Goal: Task Accomplishment & Management: Use online tool/utility

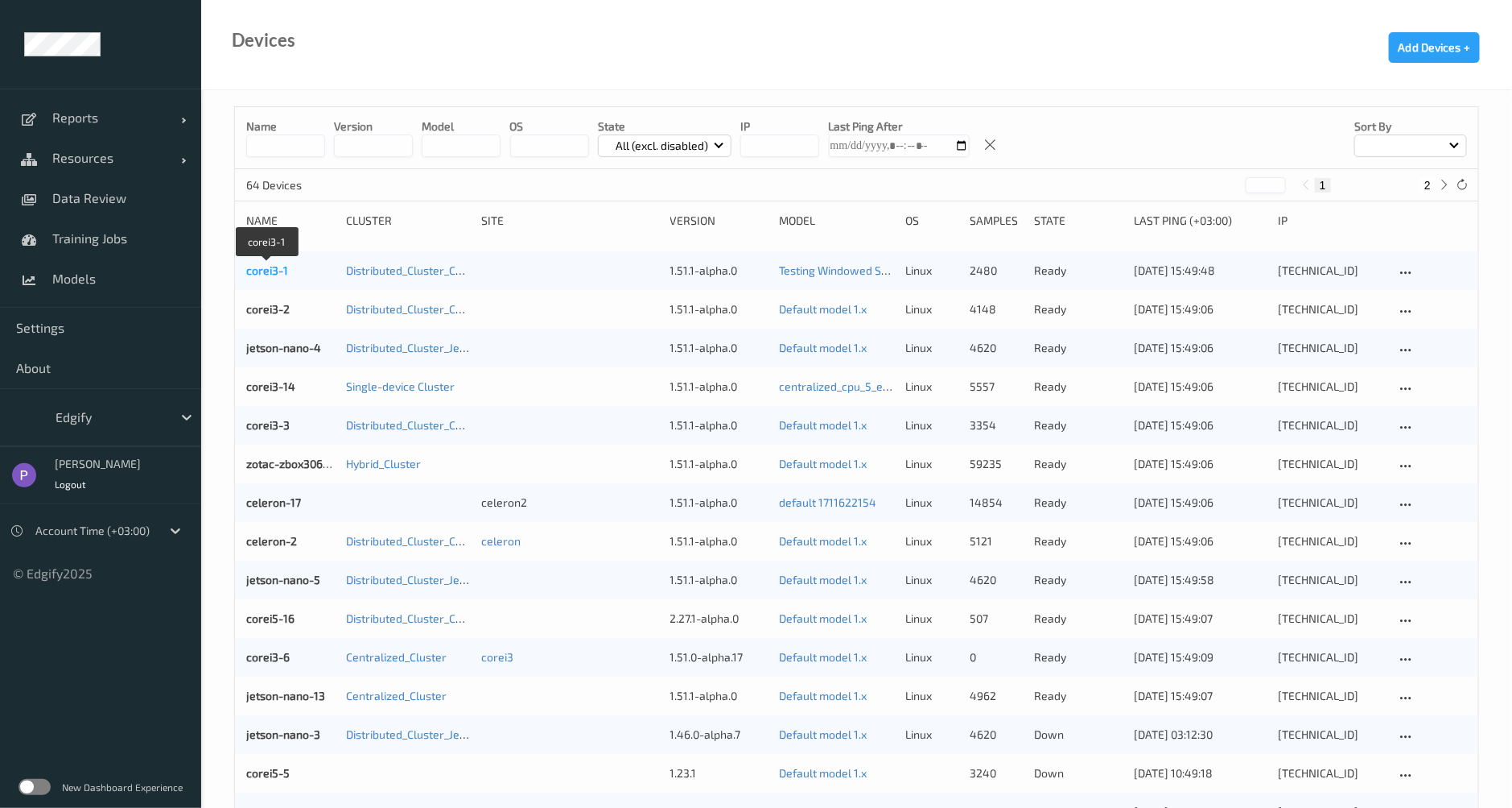
click at [281, 275] on link "corei3-1" at bounding box center [267, 270] width 42 height 14
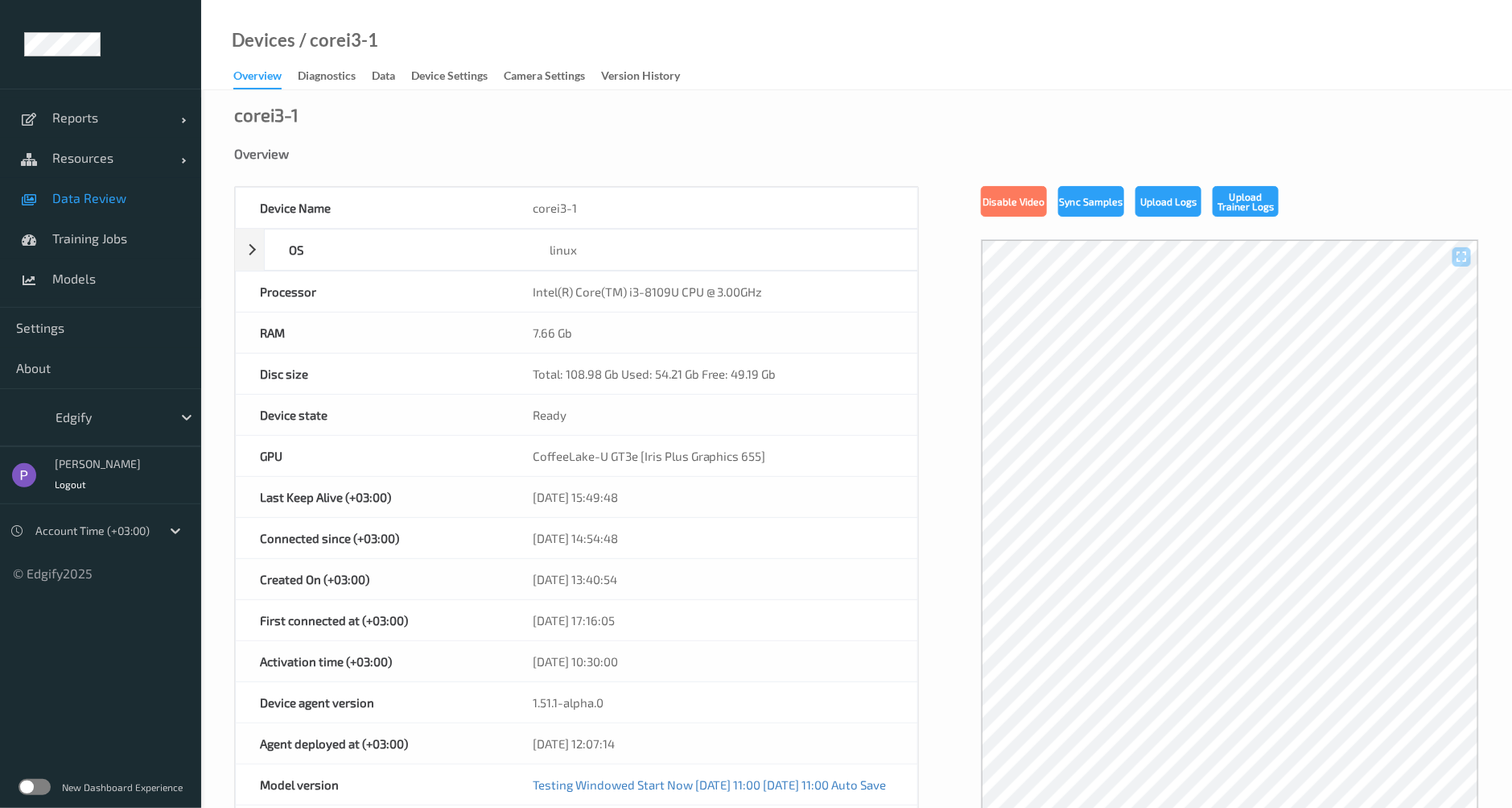
click at [102, 197] on span "Data Review" at bounding box center [119, 198] width 133 height 16
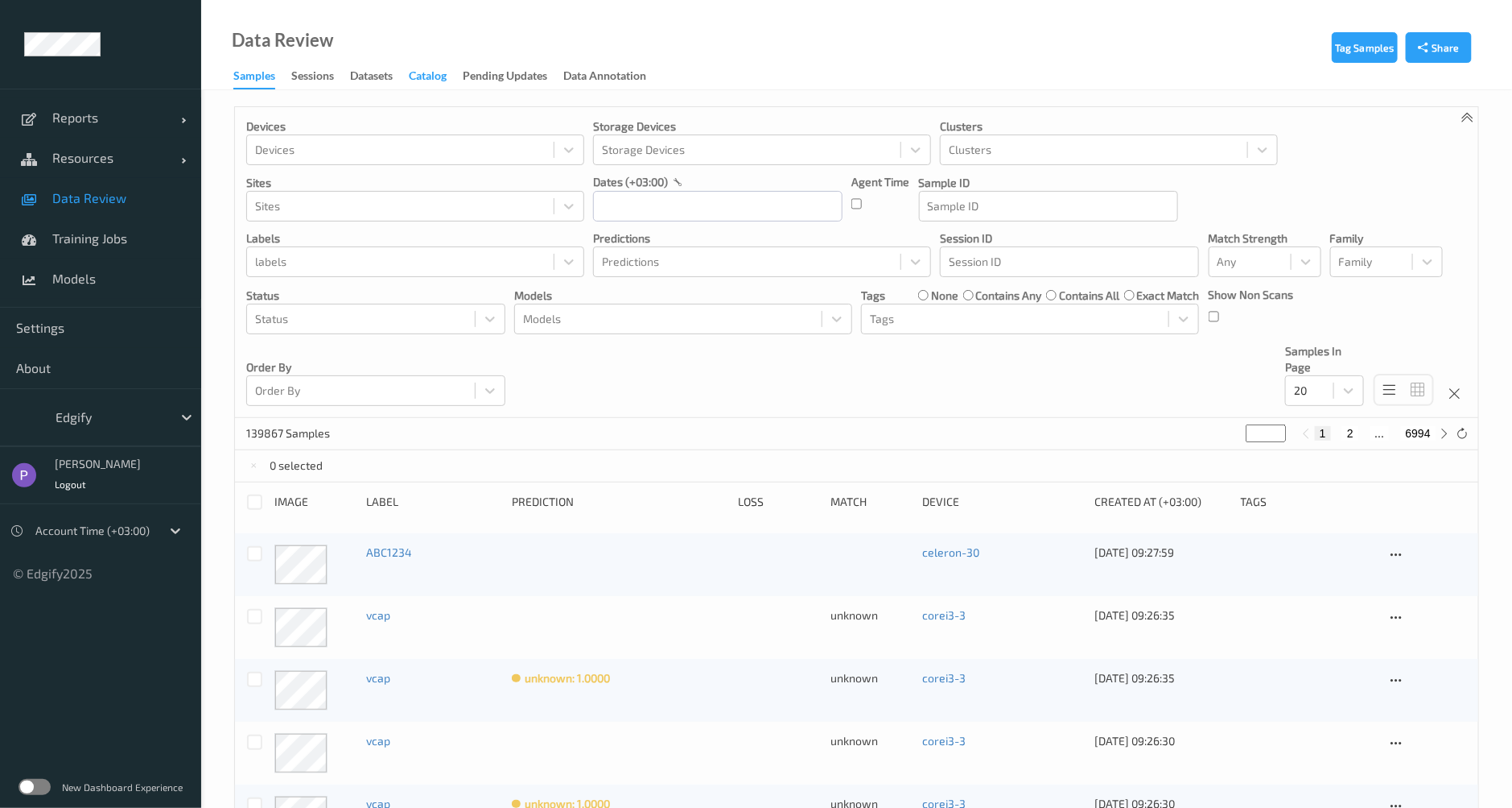
click at [420, 80] on div "Catalog" at bounding box center [428, 78] width 38 height 20
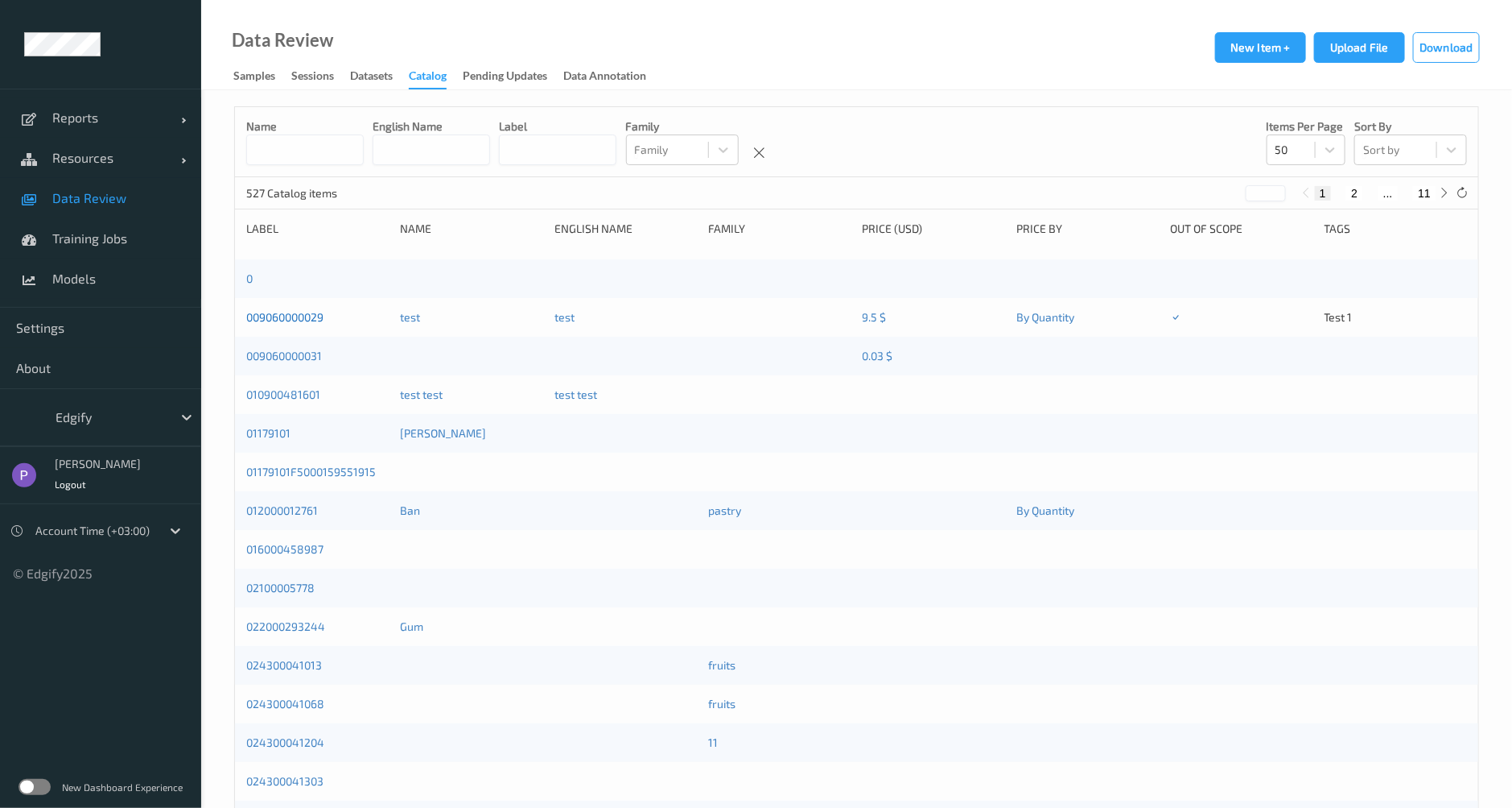
click at [292, 321] on link "009060000029" at bounding box center [284, 316] width 77 height 14
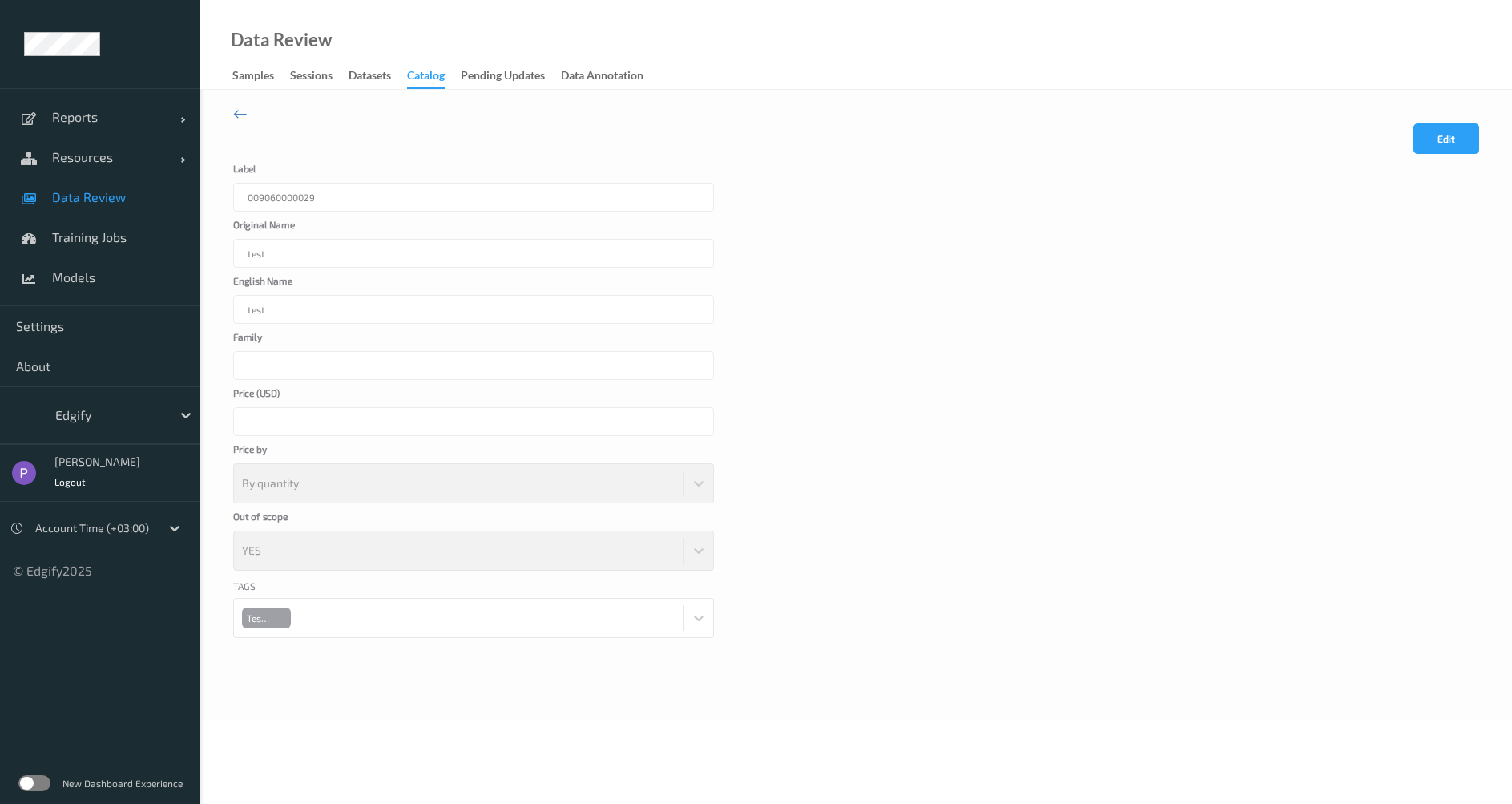
drag, startPoint x: 1447, startPoint y: 127, endPoint x: 1423, endPoint y: 137, distance: 26.0
click at [1447, 131] on button "Edit" at bounding box center [1446, 139] width 66 height 31
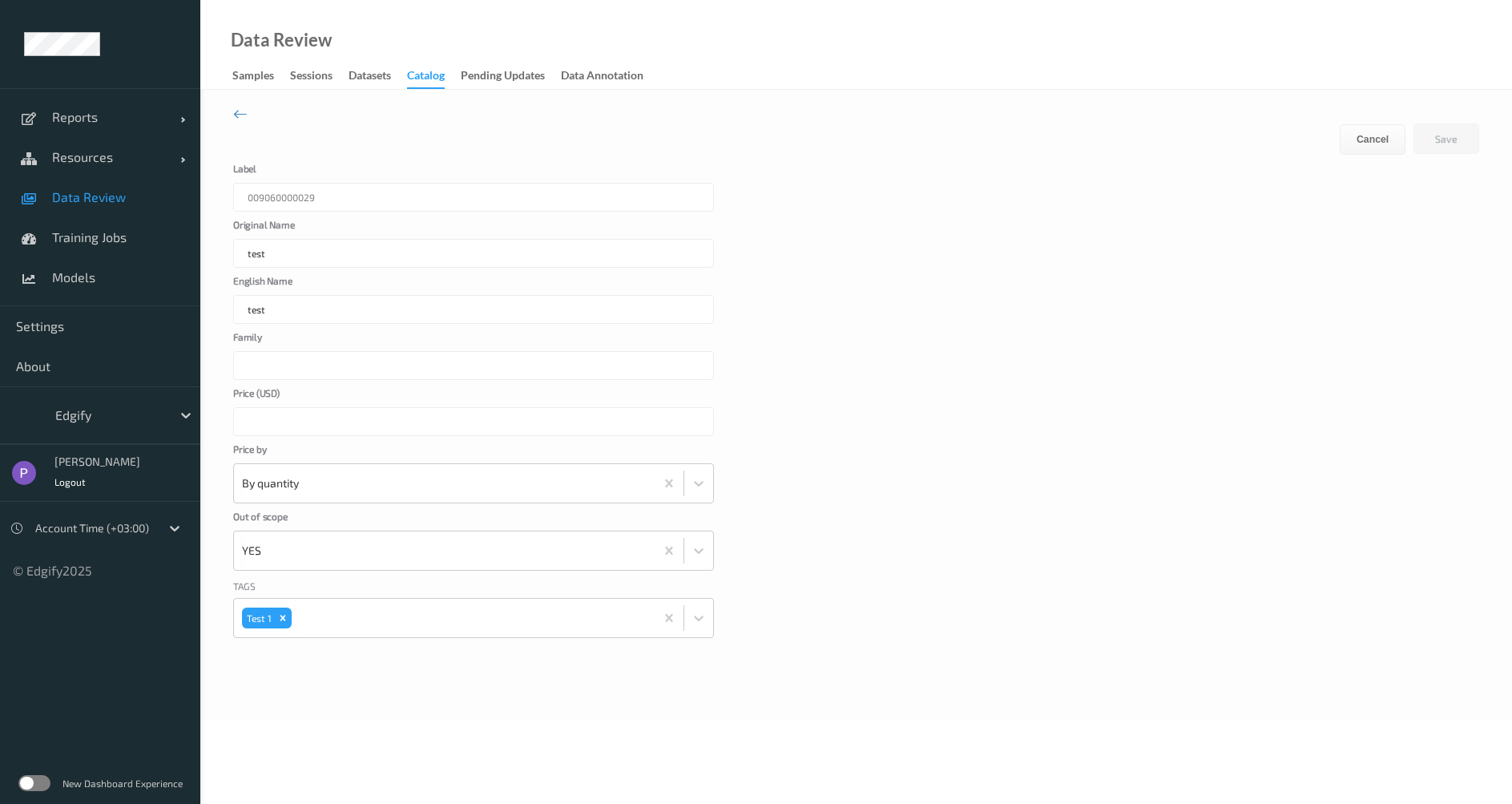
click at [326, 425] on input "***" at bounding box center [473, 422] width 481 height 29
click at [44, 780] on label at bounding box center [34, 783] width 32 height 16
